Goal: Task Accomplishment & Management: Manage account settings

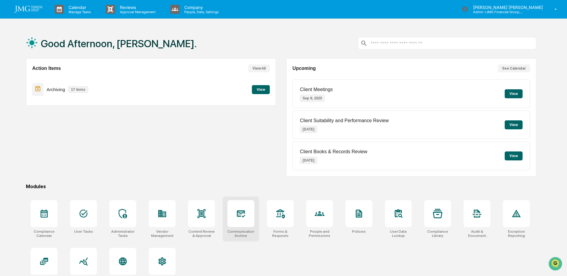
click at [253, 221] on div at bounding box center [241, 213] width 27 height 27
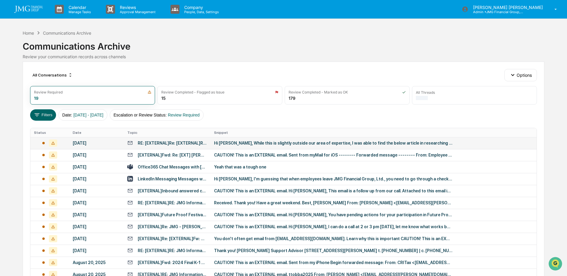
click at [247, 145] on td "Hi [PERSON_NAME], While this is slightly outside our area of expertise, I was a…" at bounding box center [374, 143] width 326 height 12
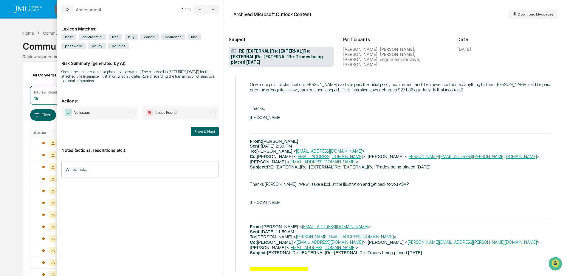
scroll to position [1133, 0]
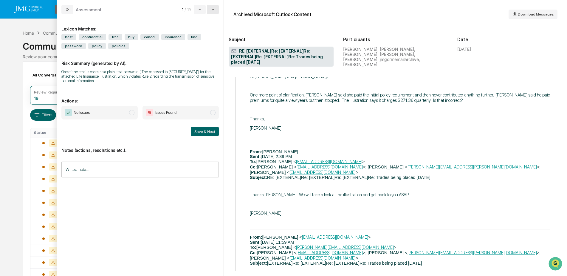
click at [212, 12] on icon "modal" at bounding box center [213, 9] width 5 height 5
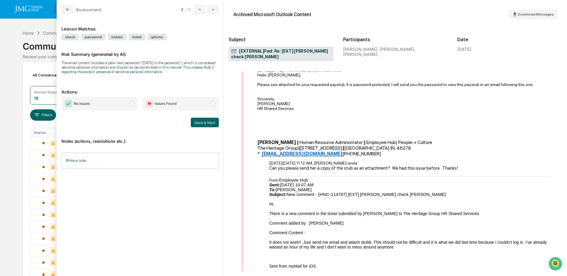
scroll to position [298, 0]
click at [211, 10] on icon "modal" at bounding box center [213, 9] width 5 height 5
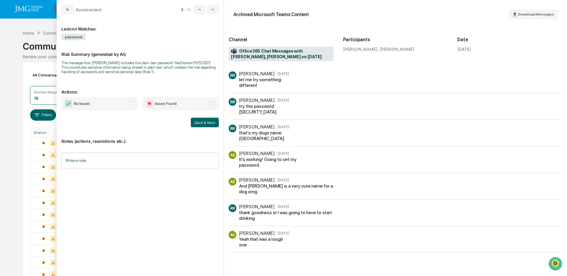
click at [149, 157] on input "Write a note..." at bounding box center [139, 160] width 157 height 16
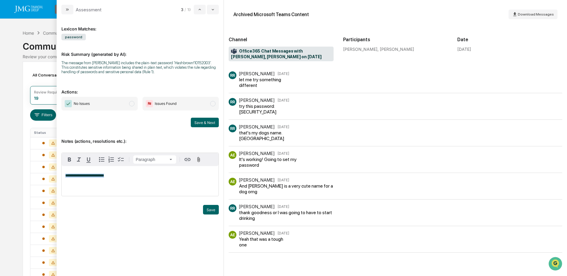
drag, startPoint x: 105, startPoint y: 175, endPoint x: 60, endPoint y: 174, distance: 44.4
click at [60, 174] on div "**********" at bounding box center [140, 144] width 167 height 261
copy span "**********"
click at [206, 209] on button "Save" at bounding box center [211, 210] width 16 height 10
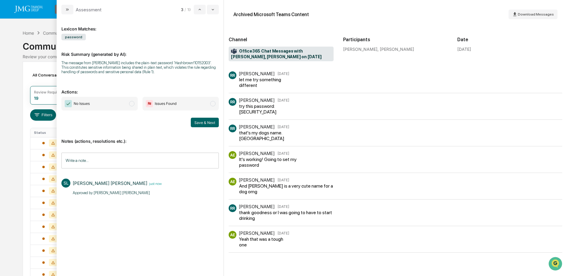
click at [119, 102] on span "No Issues" at bounding box center [99, 104] width 76 height 14
click at [204, 123] on button "Save & Next" at bounding box center [205, 123] width 28 height 10
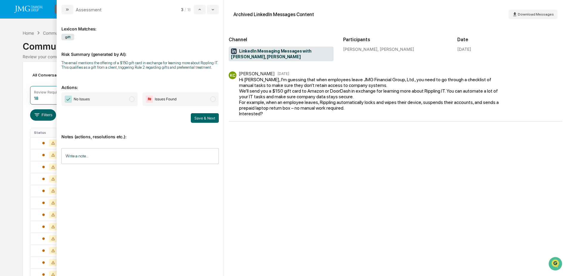
click at [144, 157] on input "Write a note..." at bounding box center [139, 156] width 157 height 16
click at [211, 203] on button "Save" at bounding box center [211, 205] width 16 height 10
click at [131, 102] on span "No Issues" at bounding box center [99, 99] width 76 height 14
click at [206, 118] on button "Save & Next" at bounding box center [205, 118] width 28 height 10
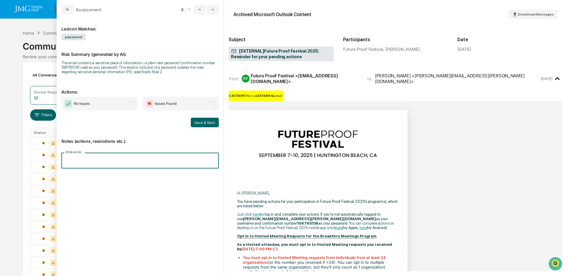
click at [107, 163] on input "Write a note..." at bounding box center [139, 160] width 157 height 16
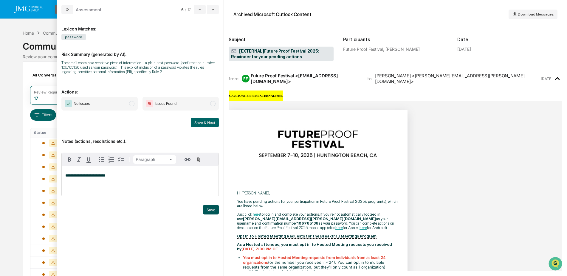
click at [206, 208] on button "Save" at bounding box center [211, 210] width 16 height 10
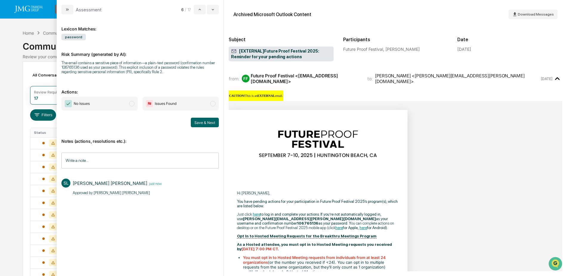
click at [114, 107] on span "No Issues" at bounding box center [99, 104] width 76 height 14
click at [206, 124] on button "Save & Next" at bounding box center [205, 123] width 28 height 10
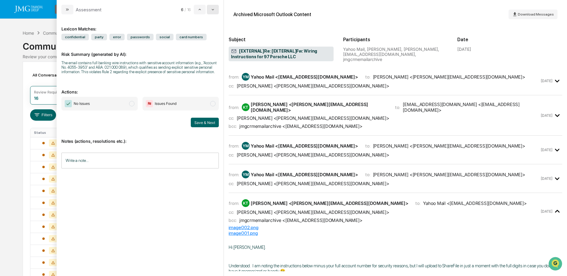
click at [216, 10] on button "modal" at bounding box center [213, 10] width 12 height 10
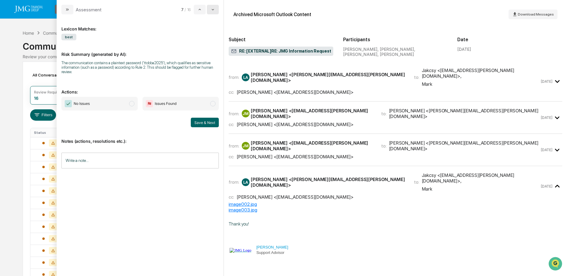
click at [216, 10] on button "modal" at bounding box center [213, 10] width 12 height 10
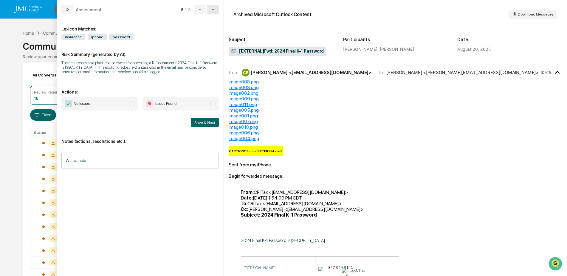
click at [216, 10] on button "modal" at bounding box center [213, 10] width 12 height 10
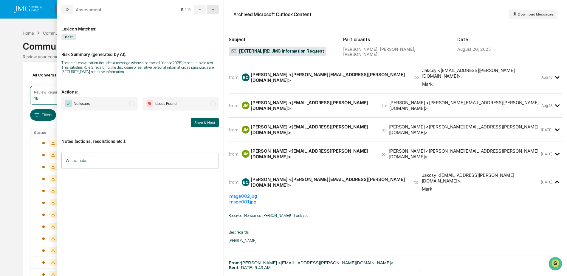
click at [216, 10] on button "modal" at bounding box center [213, 10] width 12 height 10
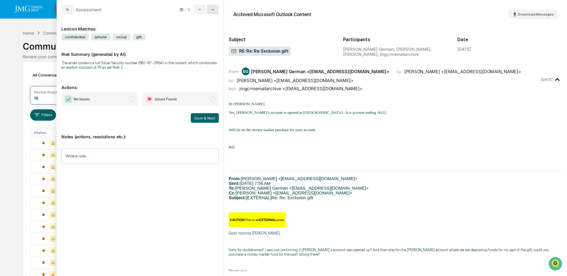
click at [216, 10] on button "modal" at bounding box center [213, 10] width 12 height 10
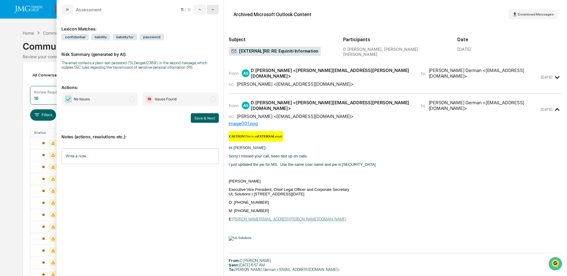
click at [216, 10] on button "modal" at bounding box center [213, 10] width 12 height 10
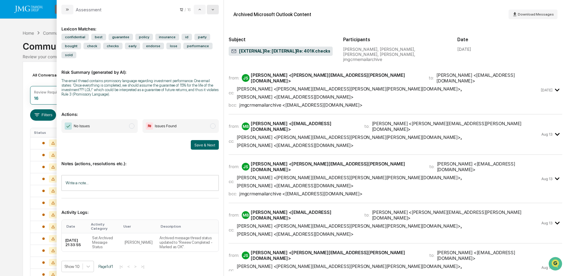
click at [216, 10] on button "modal" at bounding box center [213, 10] width 12 height 10
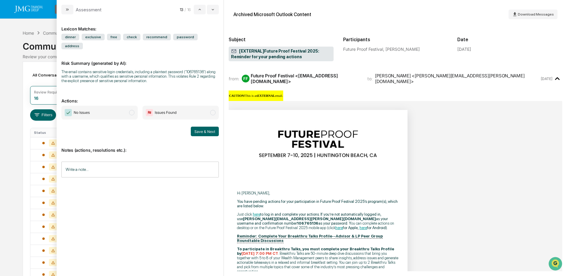
click at [99, 161] on input "Write a note..." at bounding box center [139, 169] width 157 height 16
click at [209, 214] on button "Save" at bounding box center [211, 219] width 16 height 10
click at [127, 106] on span "No Issues" at bounding box center [99, 113] width 76 height 14
click at [203, 126] on button "Save & Next" at bounding box center [205, 131] width 28 height 10
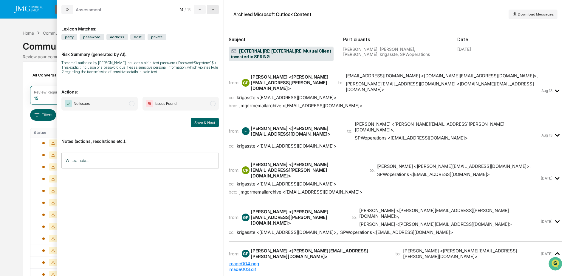
click at [215, 9] on icon "modal" at bounding box center [213, 9] width 5 height 5
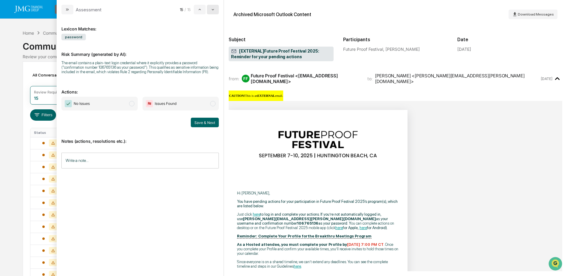
click at [215, 9] on icon "modal" at bounding box center [213, 9] width 5 height 5
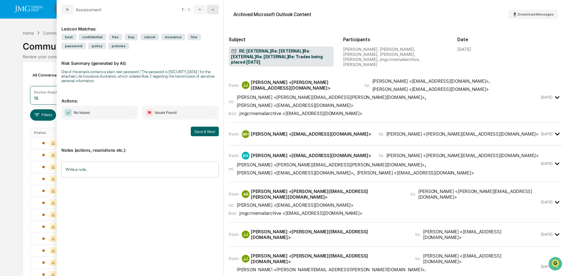
click at [215, 10] on icon "modal" at bounding box center [213, 9] width 5 height 5
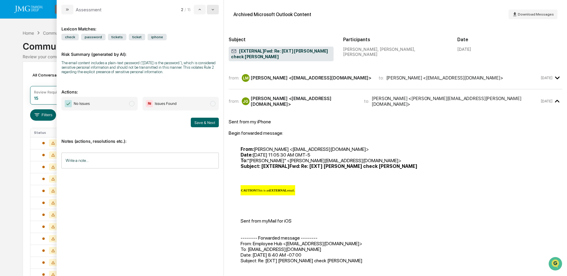
click at [215, 10] on icon "modal" at bounding box center [213, 9] width 5 height 5
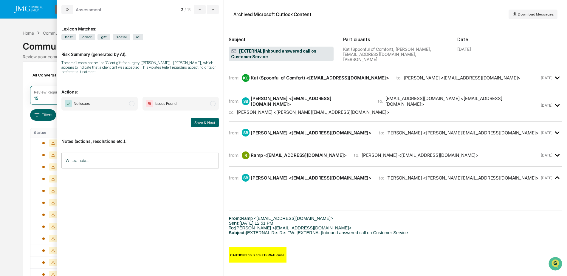
click at [553, 156] on icon "modal" at bounding box center [558, 155] width 10 height 10
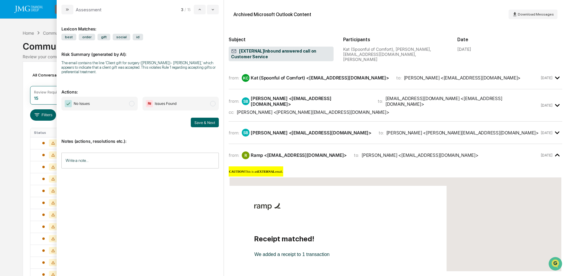
click at [542, 131] on time "[DATE]" at bounding box center [547, 132] width 12 height 4
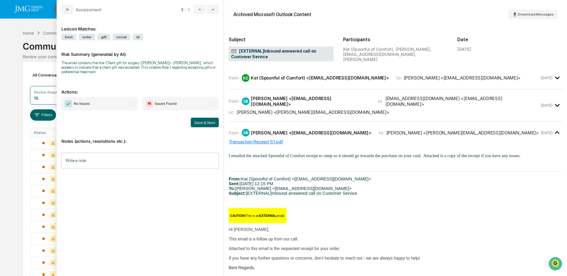
click at [553, 104] on icon "modal" at bounding box center [558, 105] width 10 height 10
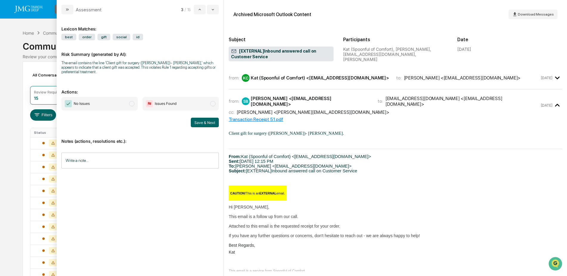
click at [547, 81] on div "[DATE]" at bounding box center [551, 78] width 21 height 10
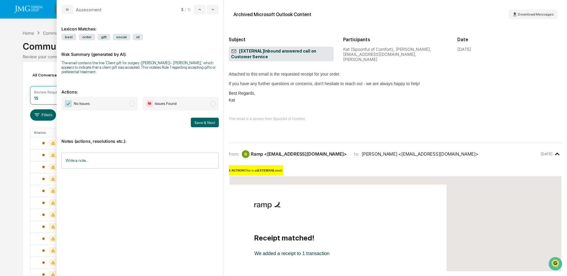
scroll to position [463, 0]
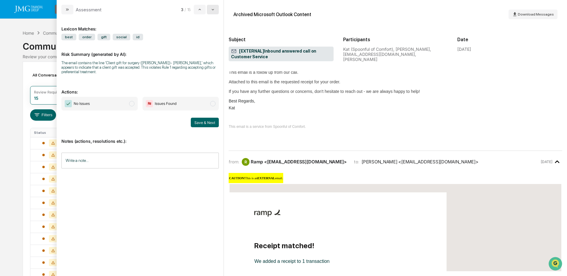
click at [210, 13] on button "modal" at bounding box center [213, 10] width 12 height 10
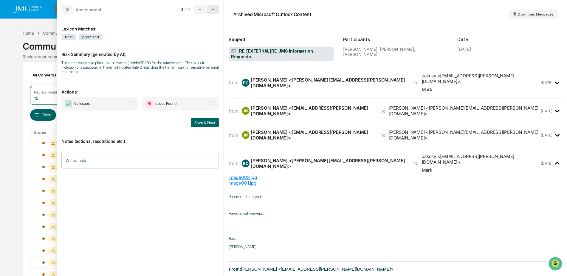
click at [210, 13] on button "modal" at bounding box center [213, 10] width 12 height 10
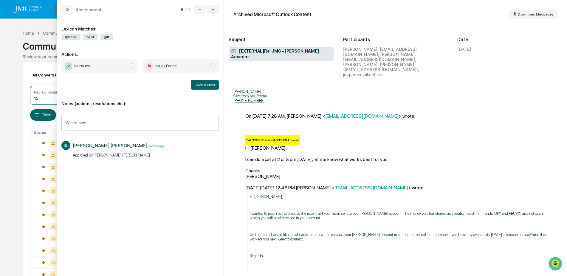
scroll to position [239, 0]
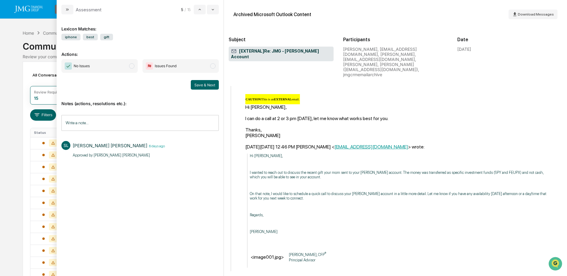
click at [129, 67] on span "No Issues" at bounding box center [99, 66] width 76 height 14
click at [205, 84] on button "Save & Next" at bounding box center [205, 85] width 28 height 10
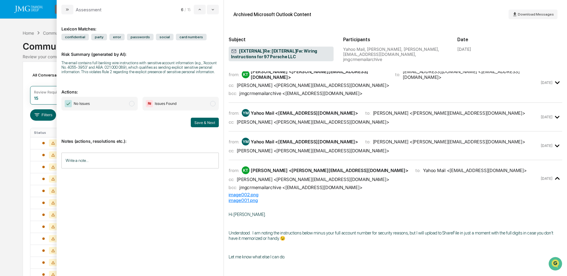
scroll to position [282, 0]
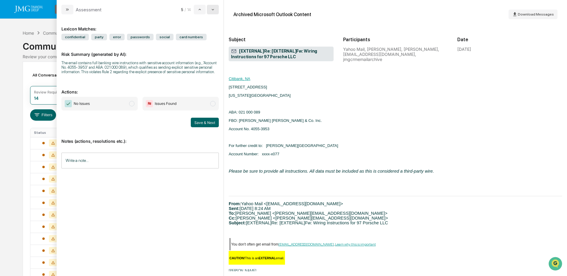
click at [213, 9] on icon "modal" at bounding box center [213, 9] width 5 height 5
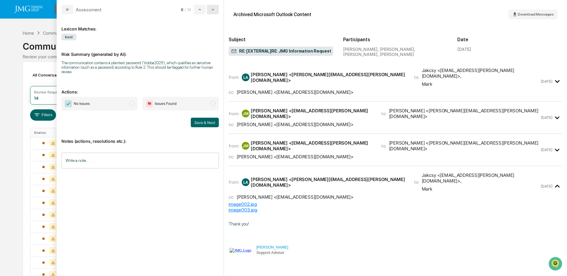
click at [213, 10] on icon "modal" at bounding box center [213, 9] width 2 height 1
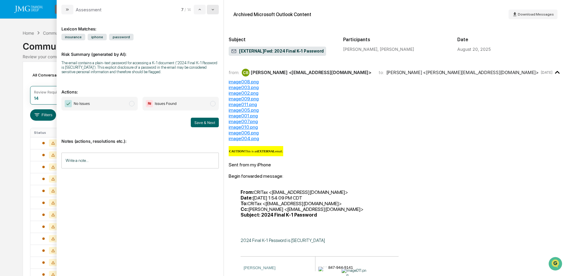
click at [213, 10] on icon "modal" at bounding box center [213, 9] width 2 height 1
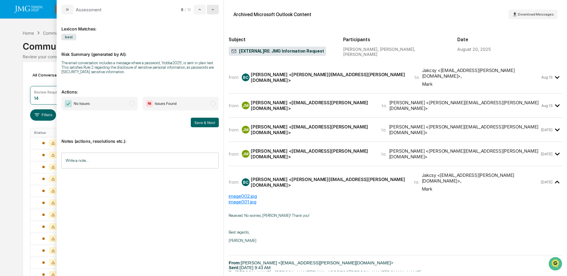
click at [213, 10] on icon "modal" at bounding box center [213, 9] width 2 height 1
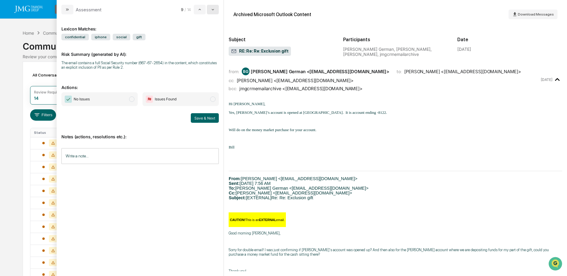
click at [213, 10] on icon "modal" at bounding box center [213, 9] width 2 height 1
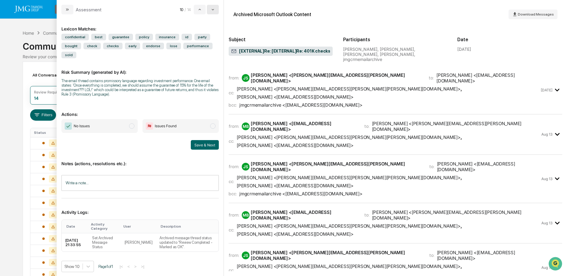
click at [213, 10] on icon "modal" at bounding box center [213, 9] width 5 height 5
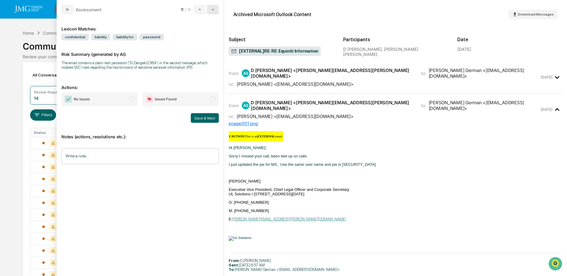
click at [213, 10] on icon "modal" at bounding box center [213, 9] width 5 height 5
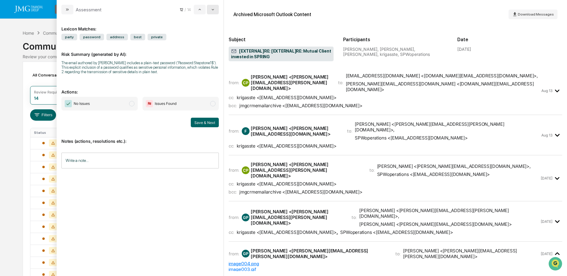
click at [213, 10] on icon "modal" at bounding box center [213, 9] width 5 height 5
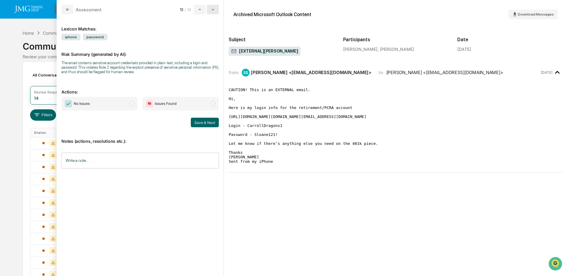
click at [213, 10] on icon "modal" at bounding box center [213, 9] width 5 height 5
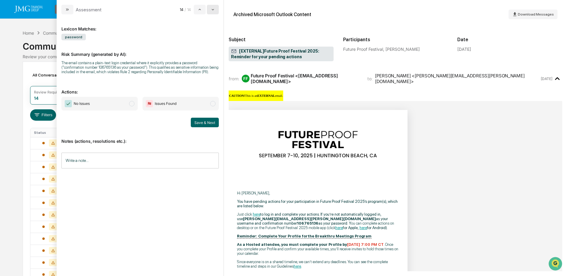
click at [213, 10] on icon "modal" at bounding box center [213, 9] width 5 height 5
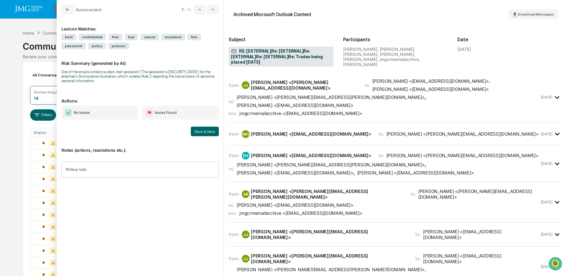
click at [10, 48] on div "Calendar Manage Tasks Reviews Approval Management Company People, Data, Setting…" at bounding box center [283, 169] width 567 height 338
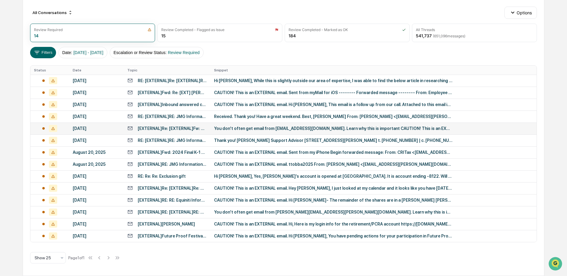
scroll to position [33, 0]
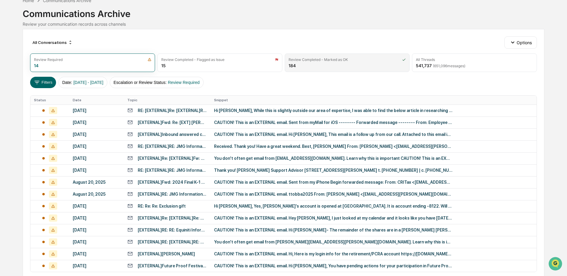
click at [367, 67] on div "Review Completed - Marked as OK 184" at bounding box center [347, 62] width 125 height 18
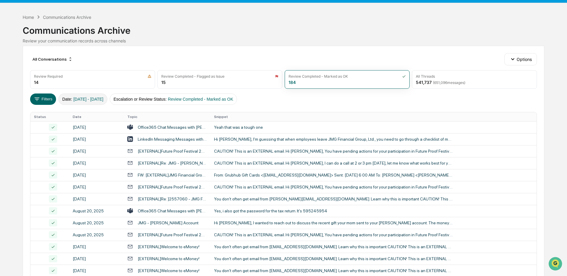
scroll to position [0, 0]
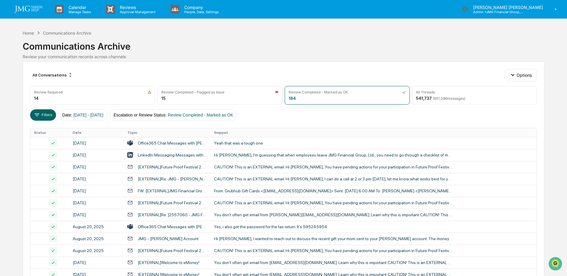
click at [36, 11] on img at bounding box center [28, 9] width 29 height 7
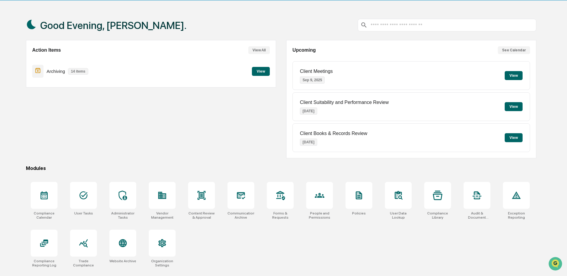
scroll to position [28, 0]
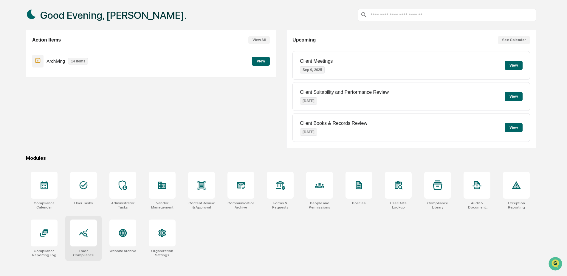
click at [90, 237] on div at bounding box center [83, 232] width 27 height 27
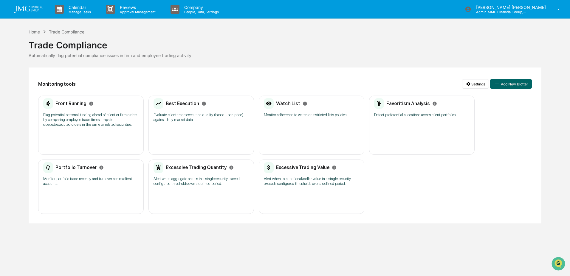
click at [92, 118] on p "Flag potential personal-trading ahead of client or firm orders by comparing emp…" at bounding box center [90, 119] width 95 height 14
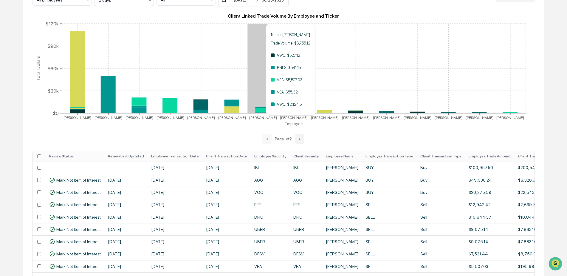
scroll to position [119, 0]
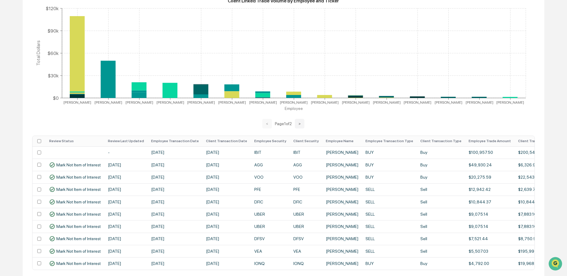
click at [177, 141] on th "Employee Transaction Date" at bounding box center [175, 141] width 55 height 10
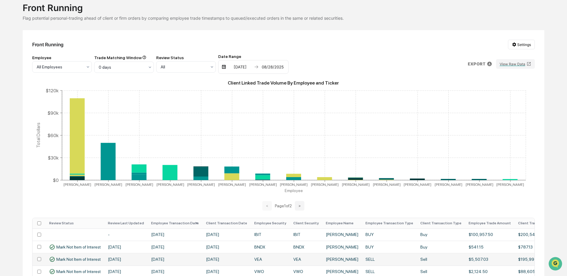
scroll to position [0, 0]
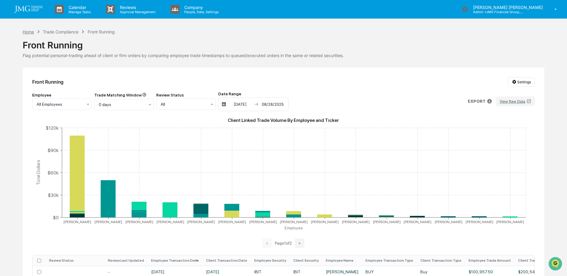
click at [32, 30] on div "Home" at bounding box center [28, 31] width 11 height 5
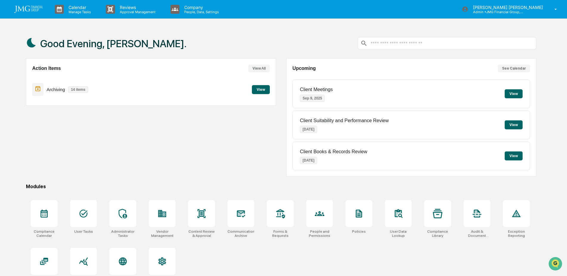
click at [33, 12] on img at bounding box center [28, 9] width 29 height 7
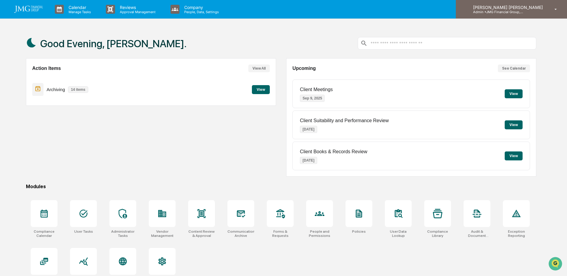
click at [524, 12] on p "Admin • JMG Financial Group, Ltd." at bounding box center [496, 12] width 55 height 4
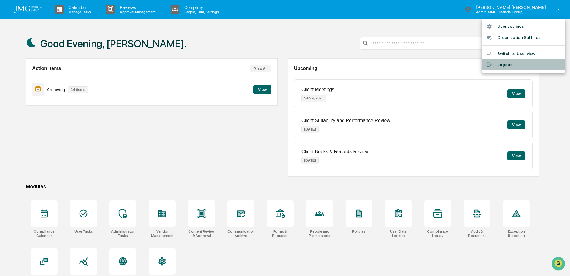
click at [506, 64] on li "Logout" at bounding box center [524, 64] width 84 height 11
